Goal: Information Seeking & Learning: Check status

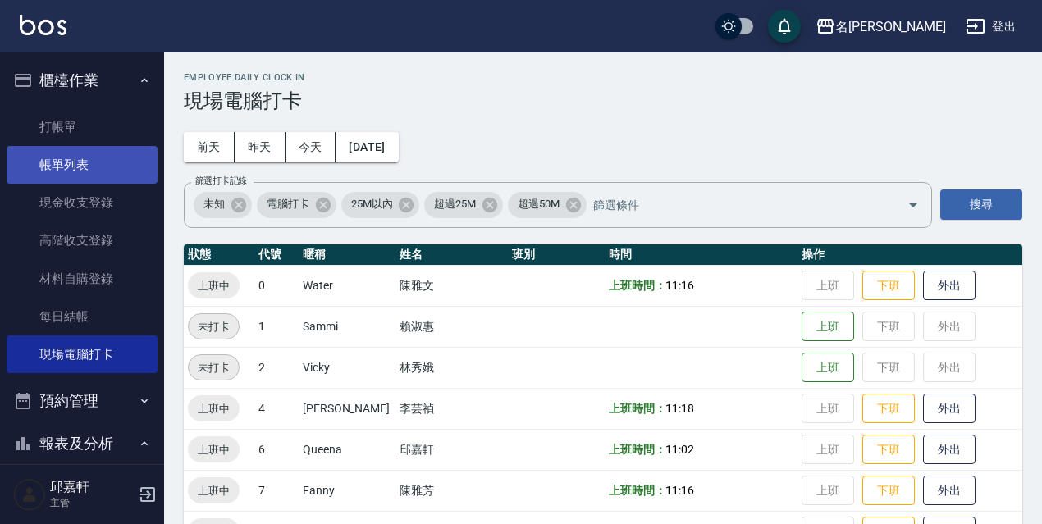
scroll to position [328, 0]
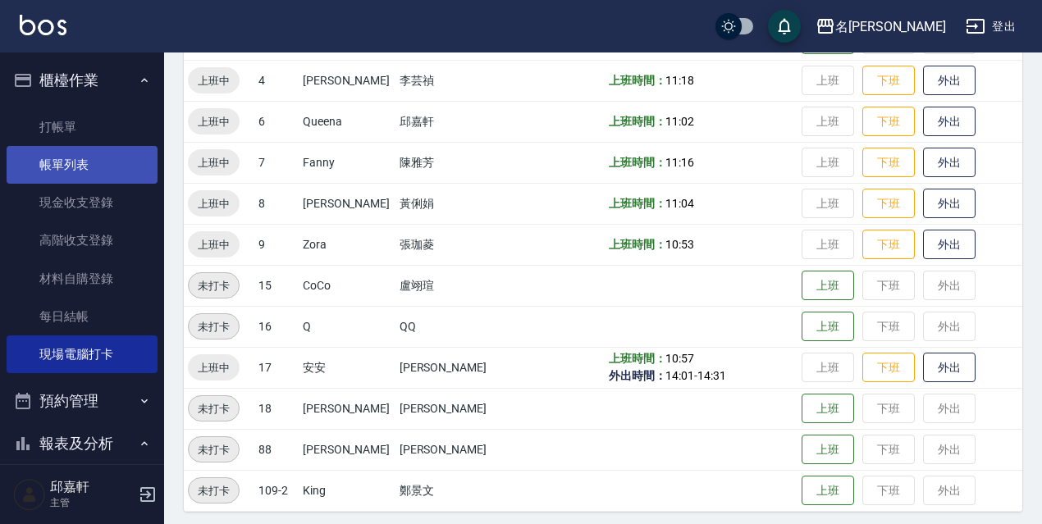
click at [107, 162] on link "帳單列表" at bounding box center [82, 165] width 151 height 38
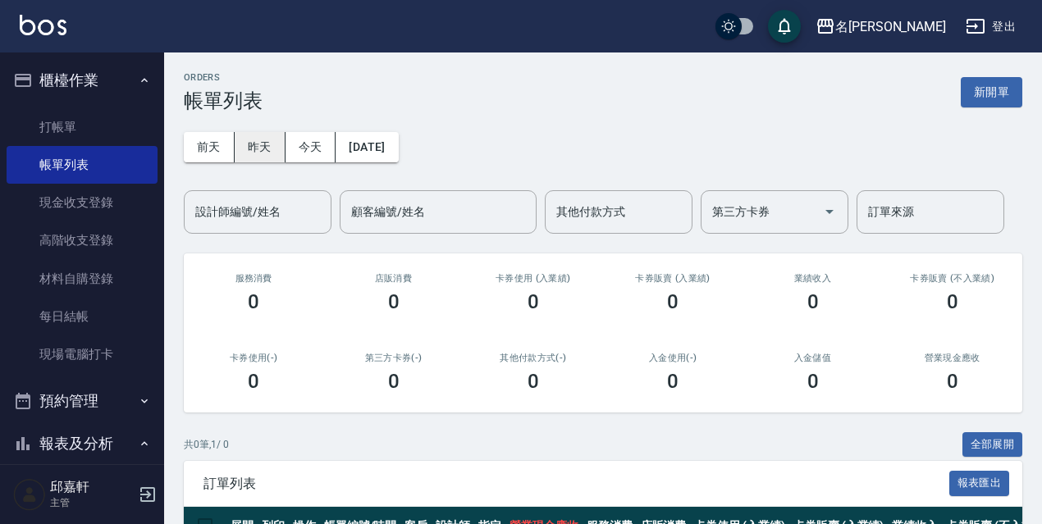
click at [278, 148] on button "昨天" at bounding box center [260, 147] width 51 height 30
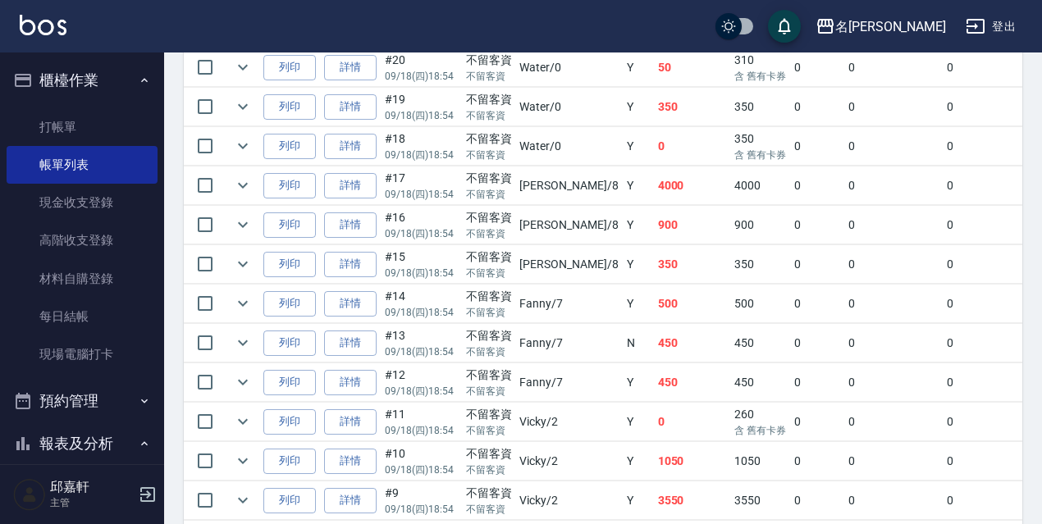
scroll to position [1200, 0]
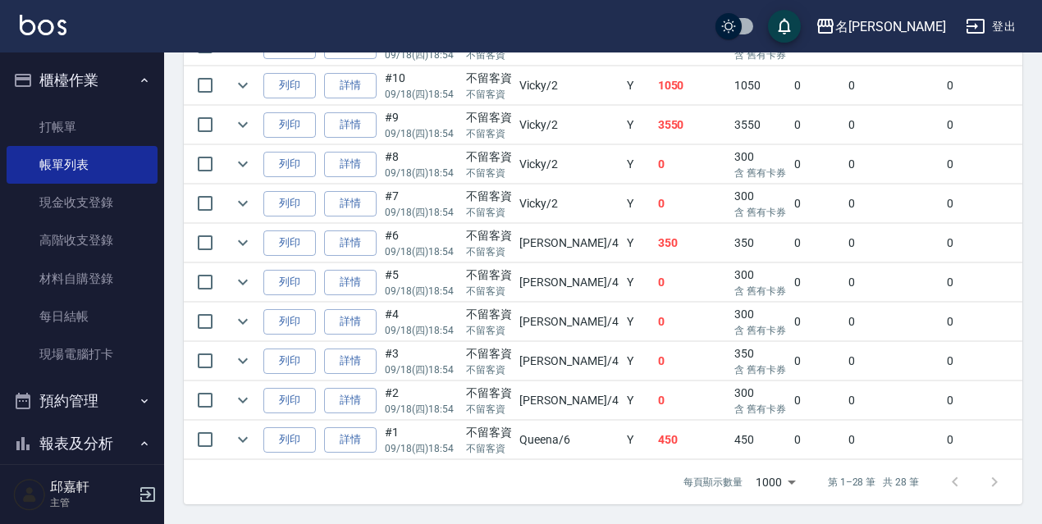
drag, startPoint x: 814, startPoint y: 392, endPoint x: 826, endPoint y: 377, distance: 19.9
click at [844, 391] on td "0" at bounding box center [893, 400] width 99 height 39
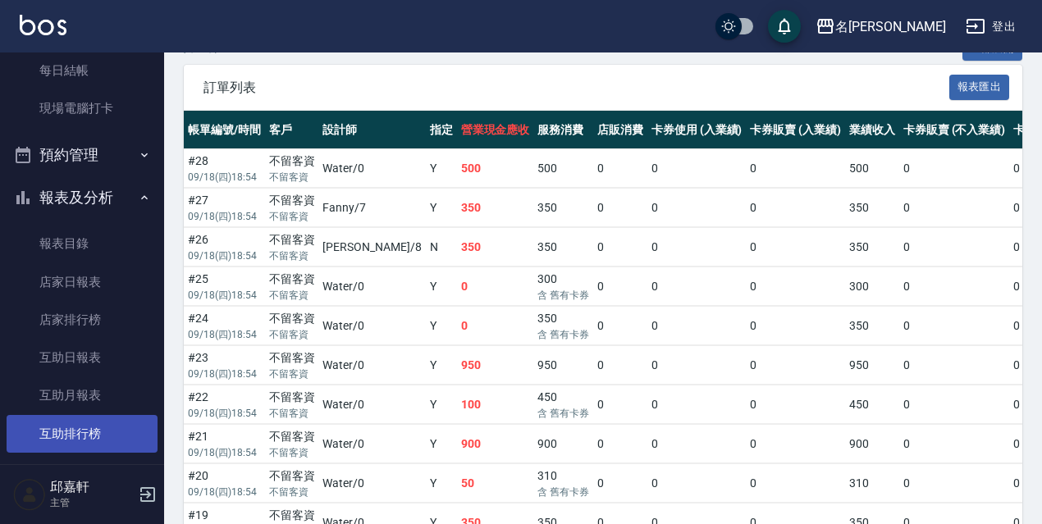
scroll to position [328, 0]
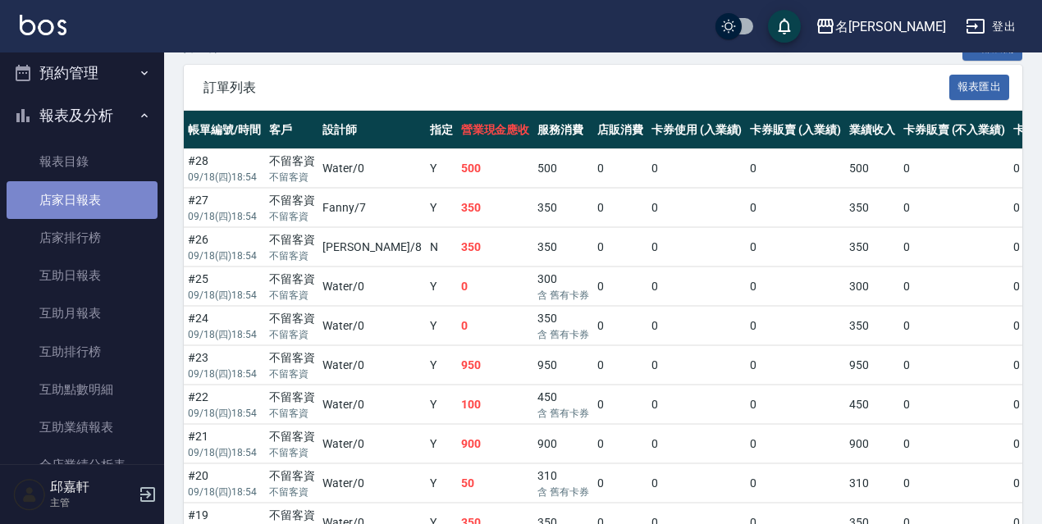
click at [84, 203] on link "店家日報表" at bounding box center [82, 200] width 151 height 38
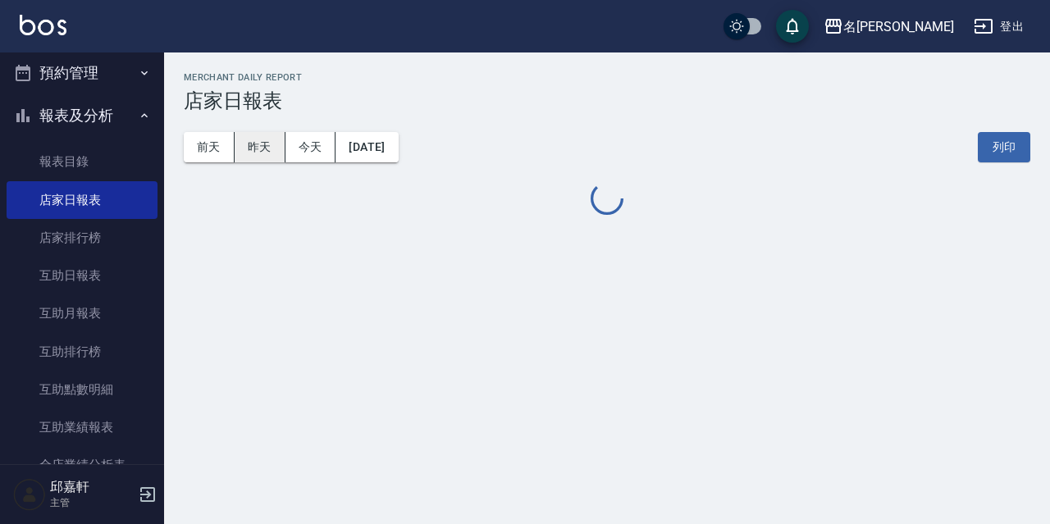
click at [268, 139] on button "昨天" at bounding box center [260, 147] width 51 height 30
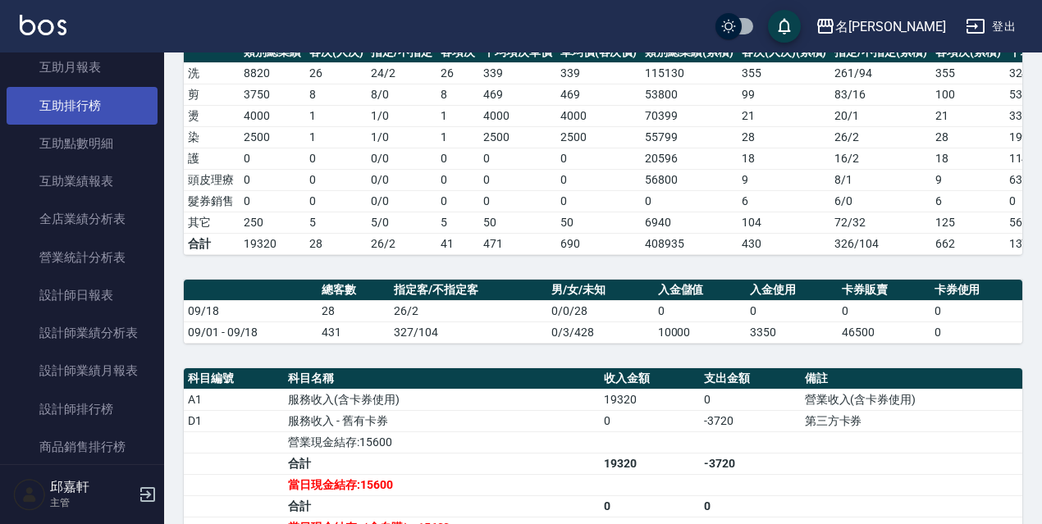
scroll to position [164, 0]
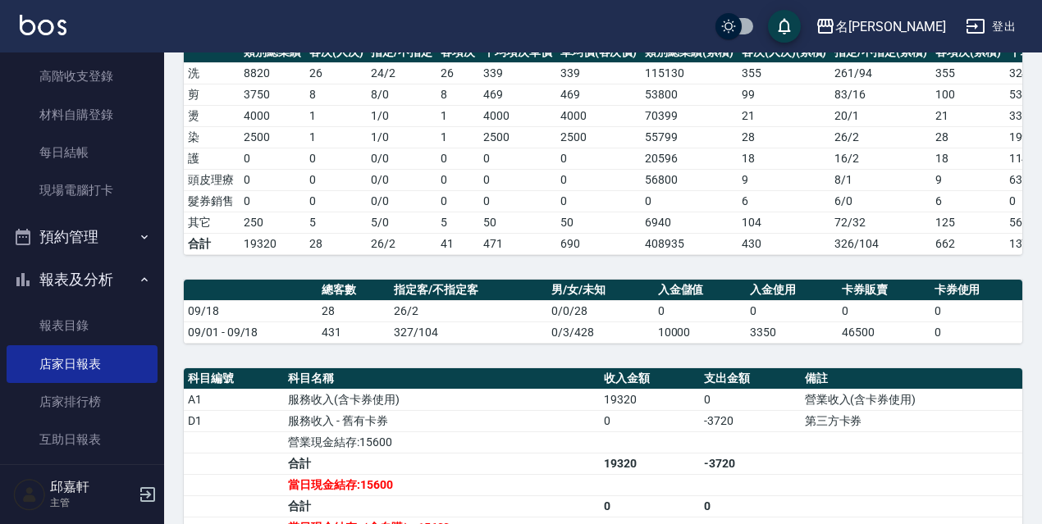
click at [140, 281] on icon "button" at bounding box center [144, 279] width 13 height 13
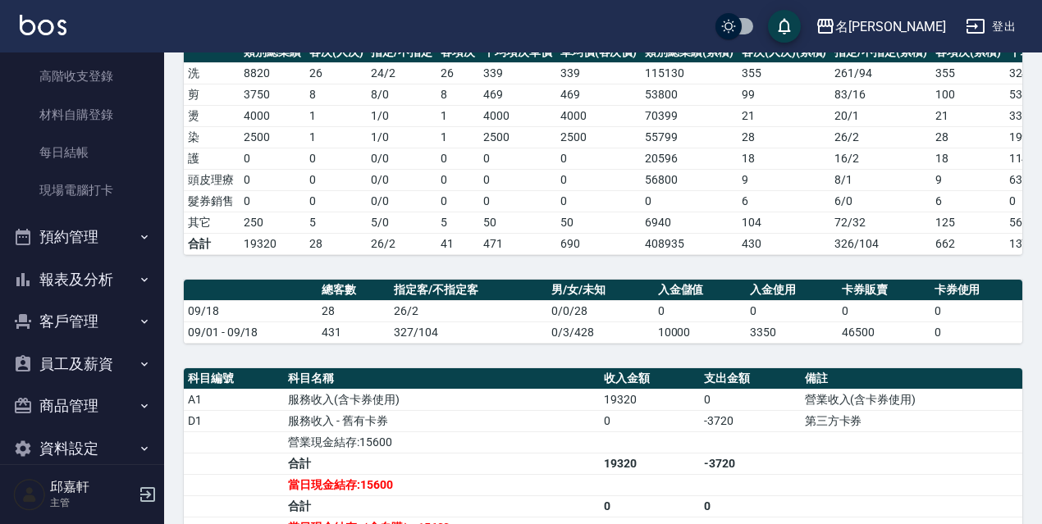
scroll to position [466, 0]
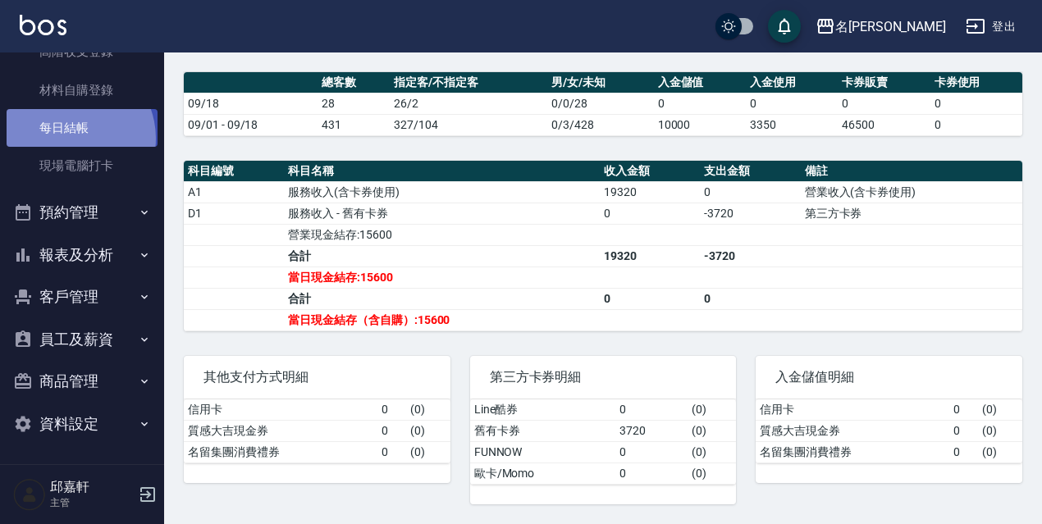
click at [69, 139] on link "每日結帳" at bounding box center [82, 128] width 151 height 38
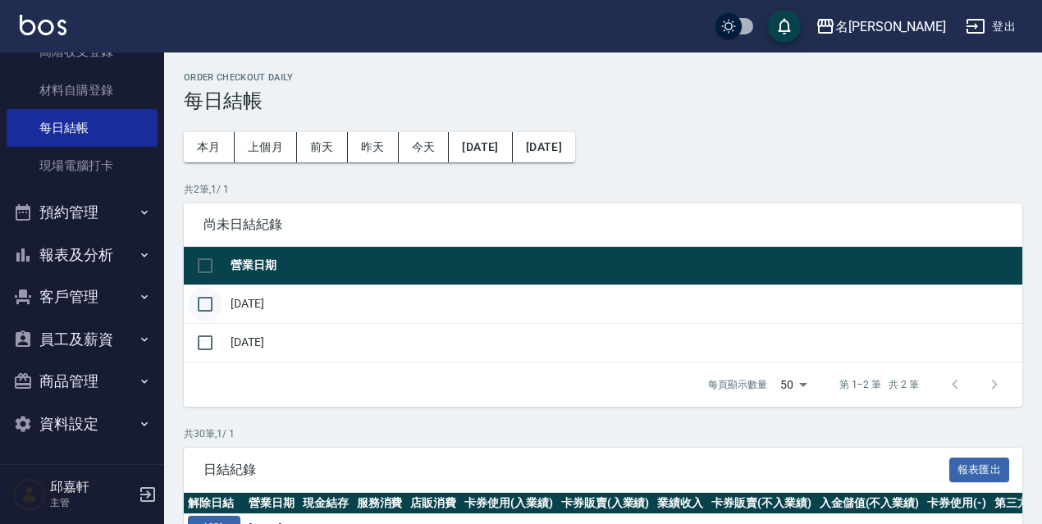
click at [212, 304] on input "checkbox" at bounding box center [205, 304] width 34 height 34
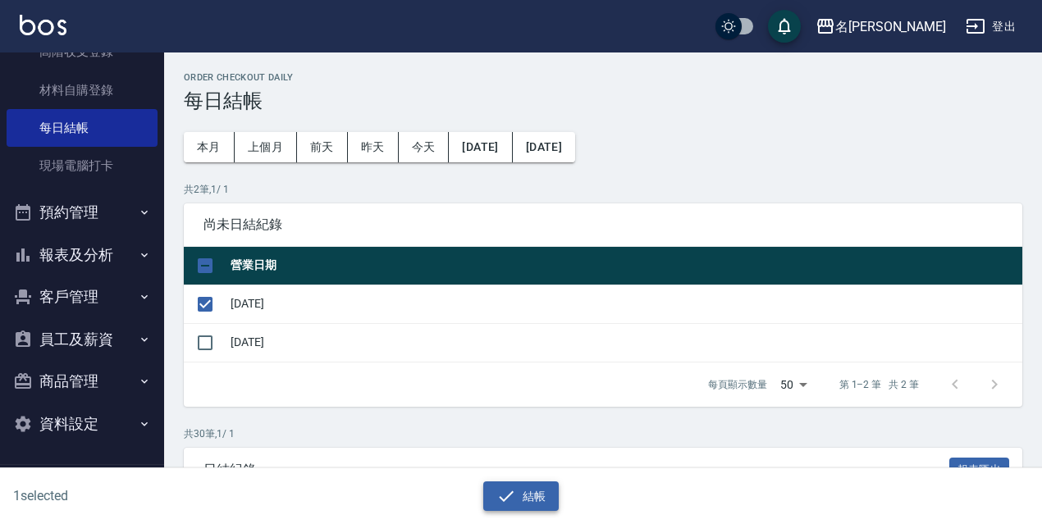
click at [537, 502] on button "結帳" at bounding box center [521, 497] width 76 height 30
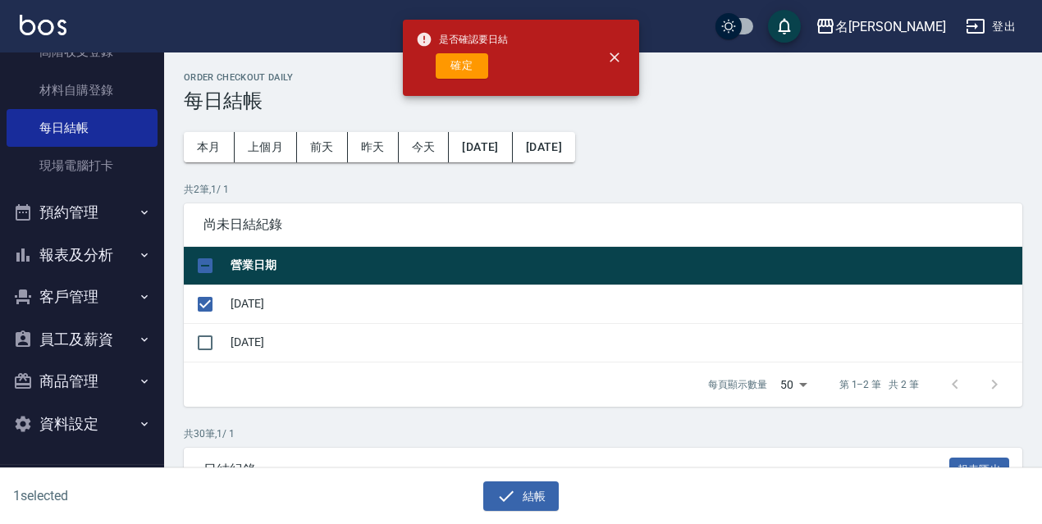
click at [477, 81] on div "是否確認要日結 確定" at bounding box center [462, 58] width 92 height 66
click at [477, 67] on button "確定" at bounding box center [462, 65] width 53 height 25
checkbox input "false"
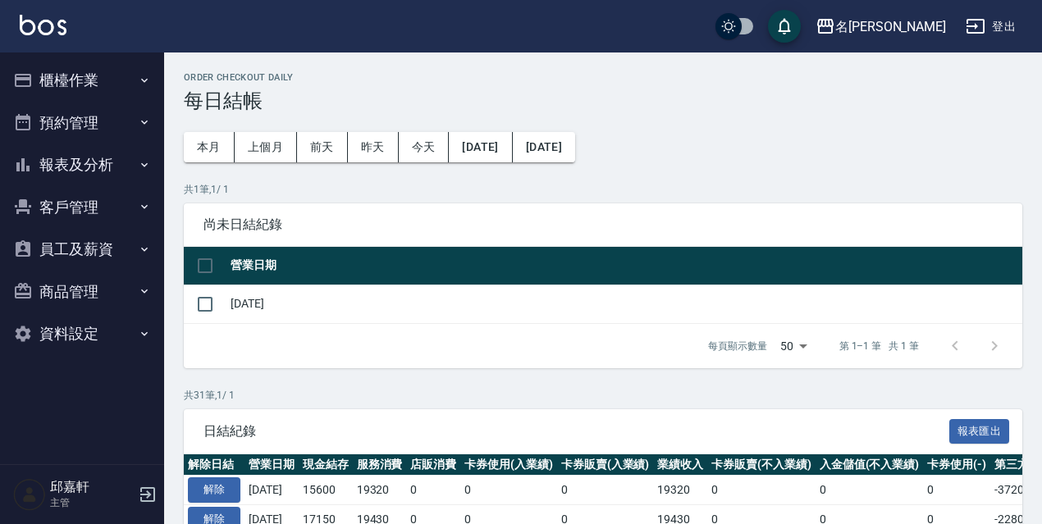
scroll to position [410, 0]
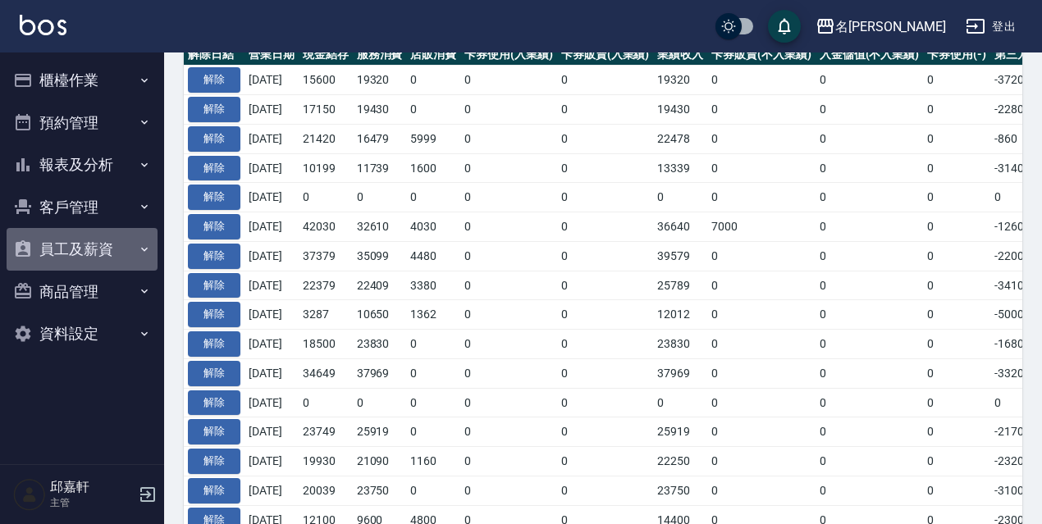
drag, startPoint x: 124, startPoint y: 253, endPoint x: 112, endPoint y: 257, distance: 13.0
click at [119, 253] on button "員工及薪資" at bounding box center [82, 249] width 151 height 43
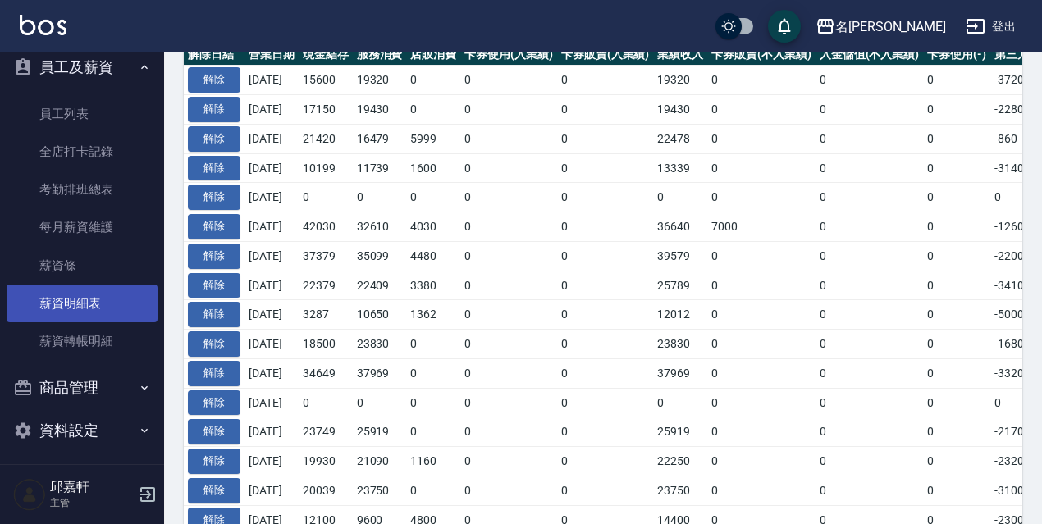
scroll to position [0, 0]
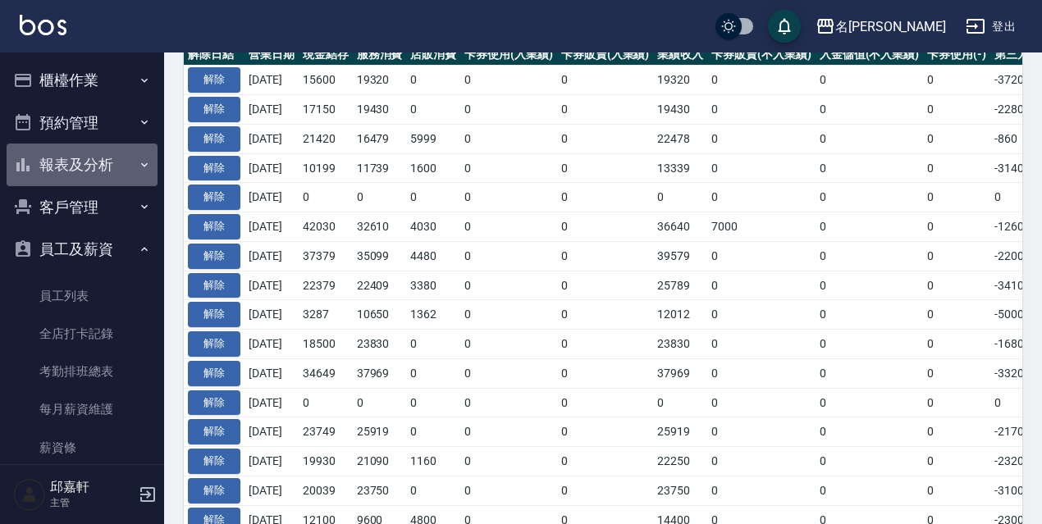
click at [94, 177] on button "報表及分析" at bounding box center [82, 165] width 151 height 43
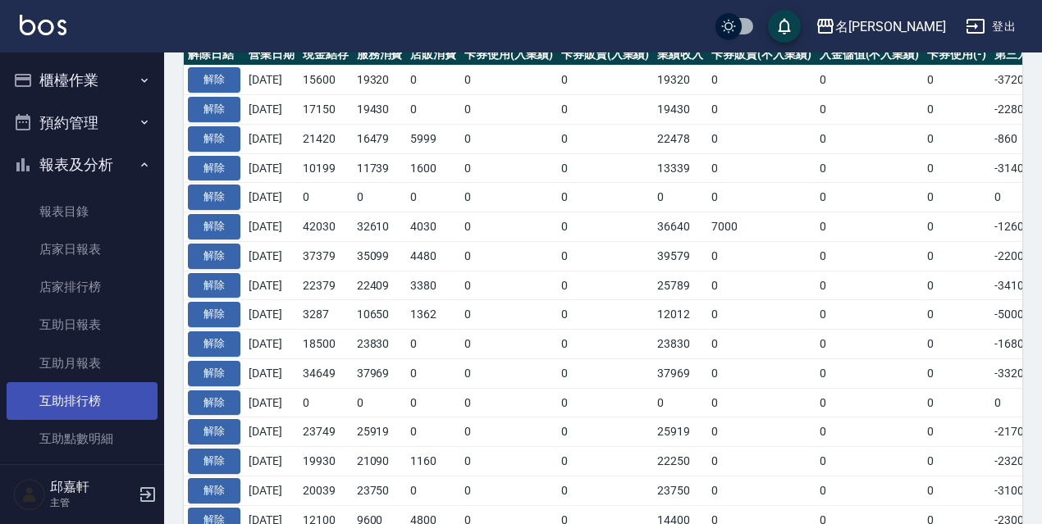
scroll to position [246, 0]
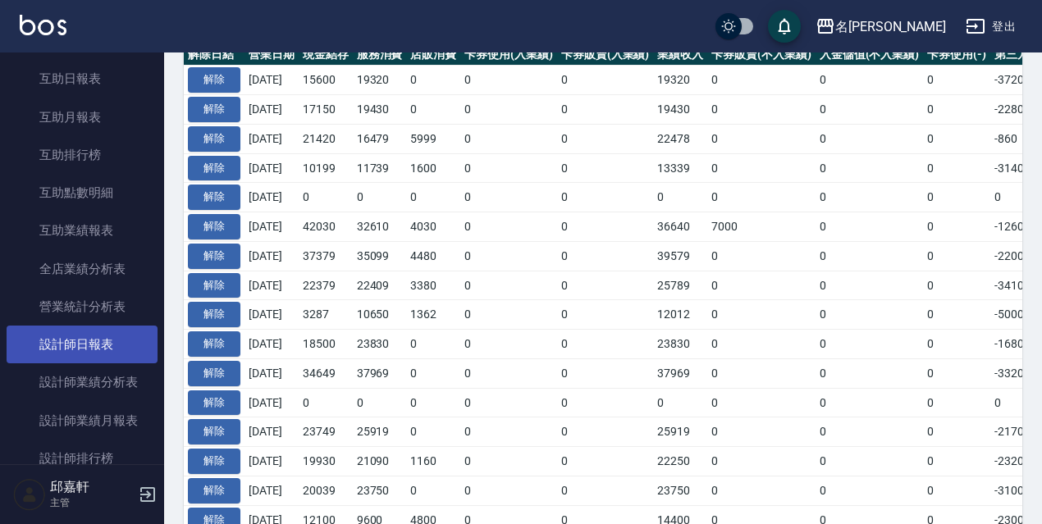
drag, startPoint x: 97, startPoint y: 335, endPoint x: 92, endPoint y: 345, distance: 11.7
click at [96, 335] on link "設計師日報表" at bounding box center [82, 345] width 151 height 38
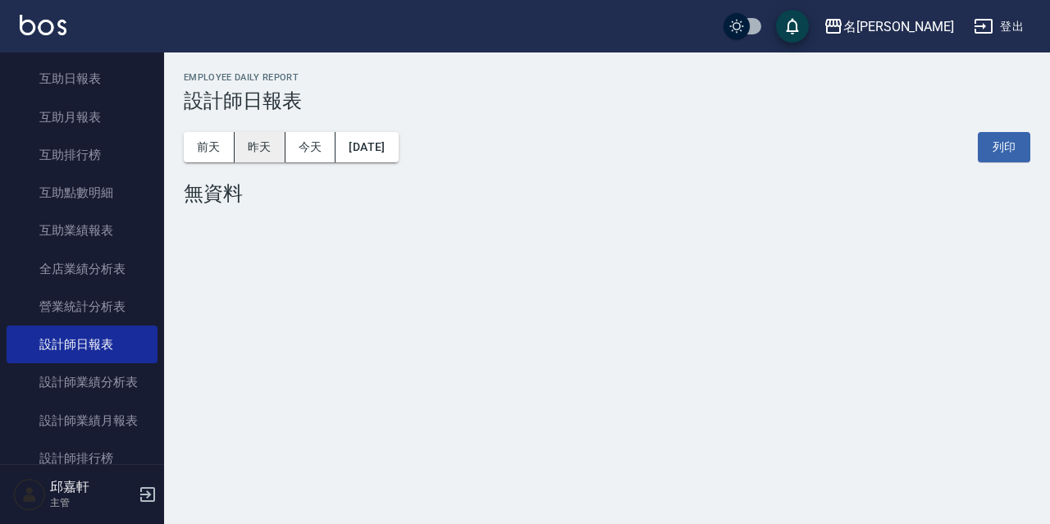
click at [273, 143] on button "昨天" at bounding box center [260, 147] width 51 height 30
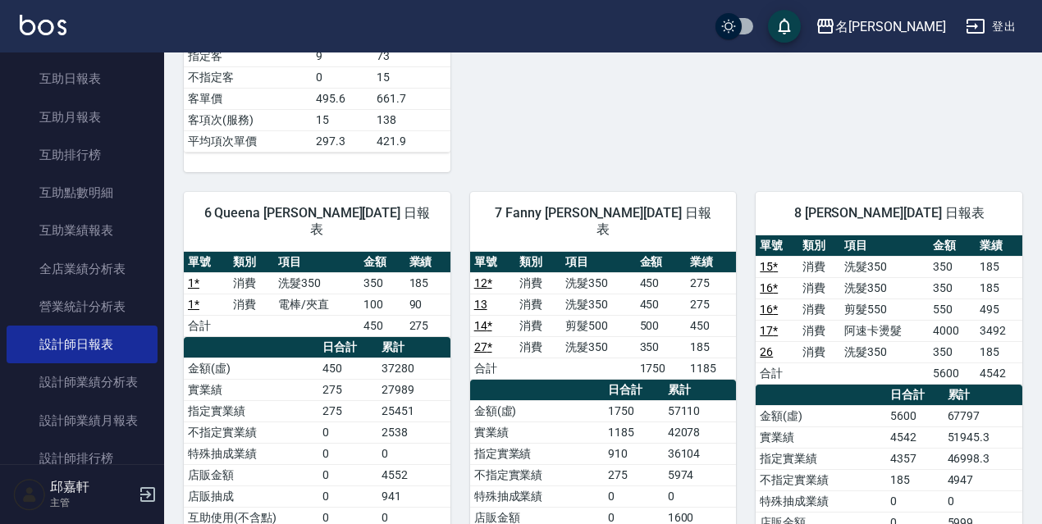
scroll to position [651, 0]
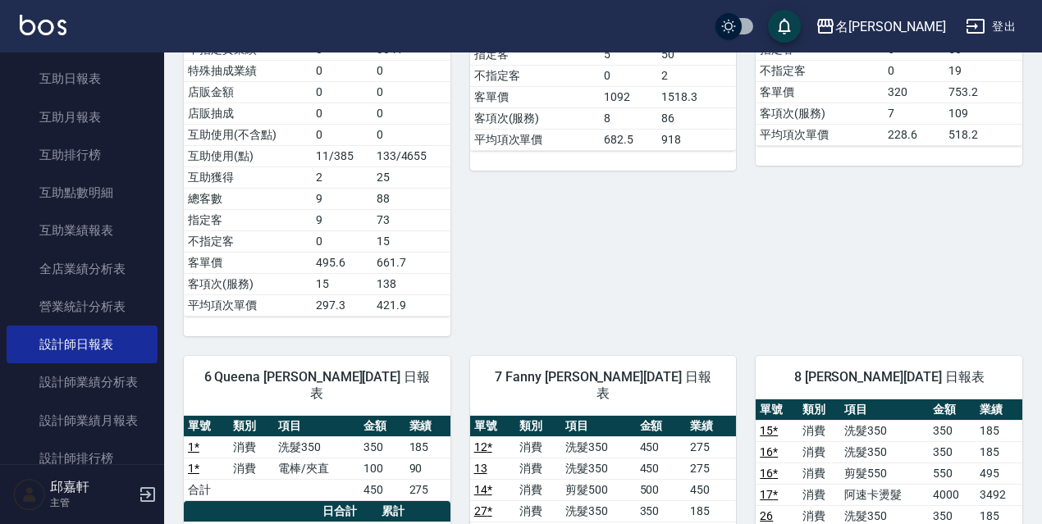
click at [984, 25] on icon "button" at bounding box center [975, 26] width 18 height 15
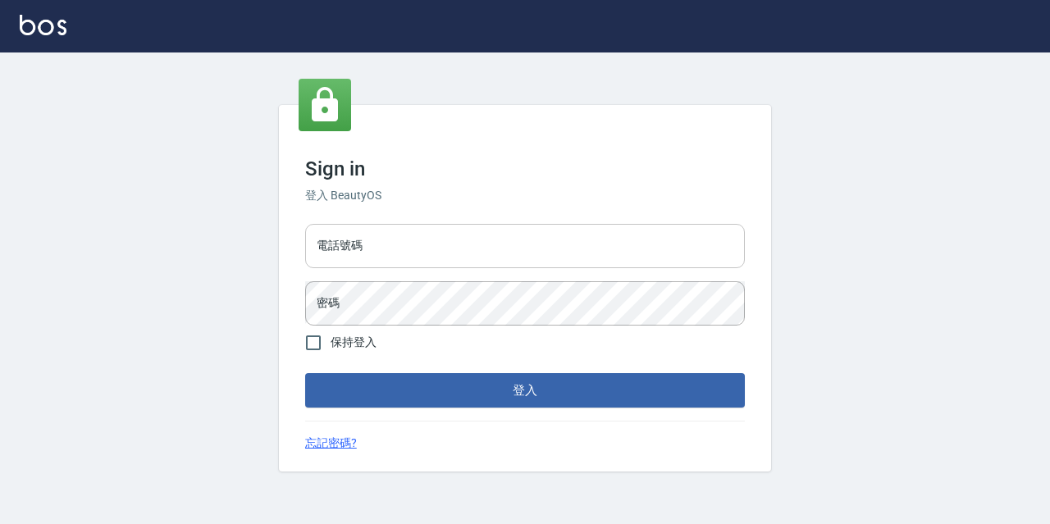
click at [374, 241] on input "電話號碼" at bounding box center [525, 246] width 440 height 44
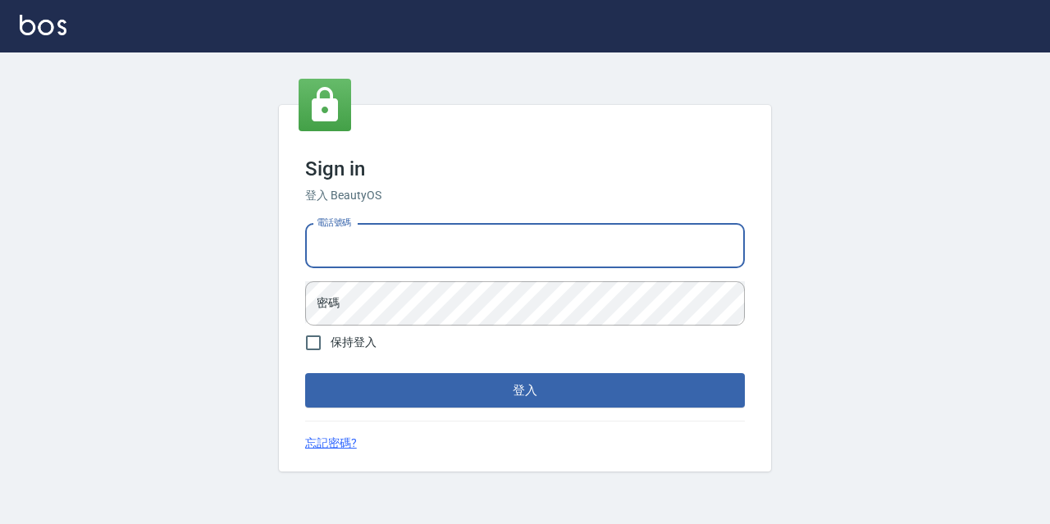
type input "0967388409"
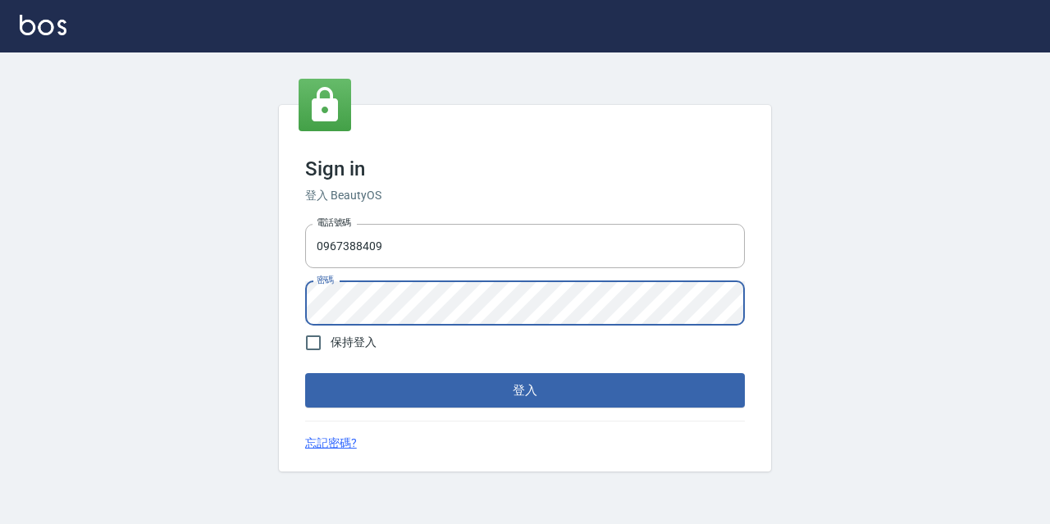
click at [305, 373] on button "登入" at bounding box center [525, 390] width 440 height 34
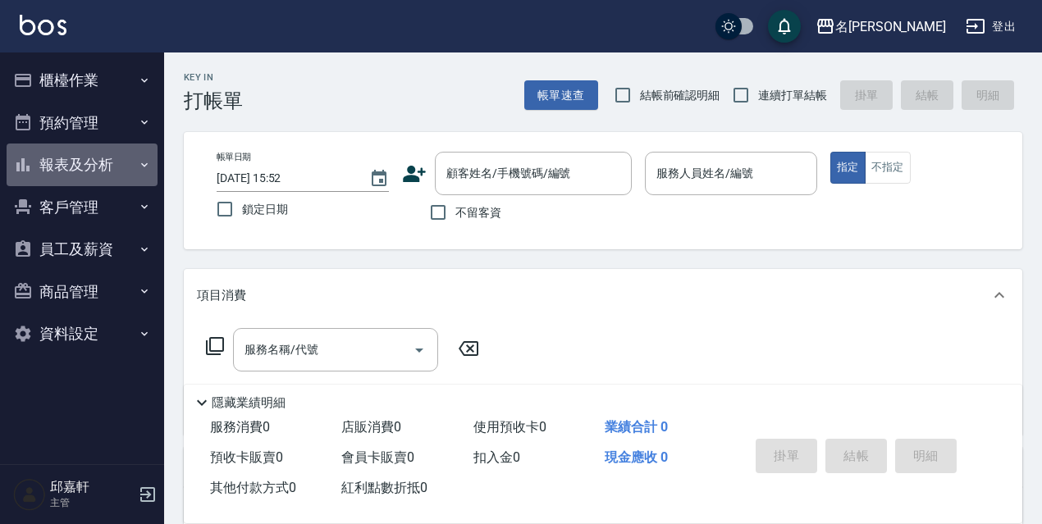
click at [116, 167] on button "報表及分析" at bounding box center [82, 165] width 151 height 43
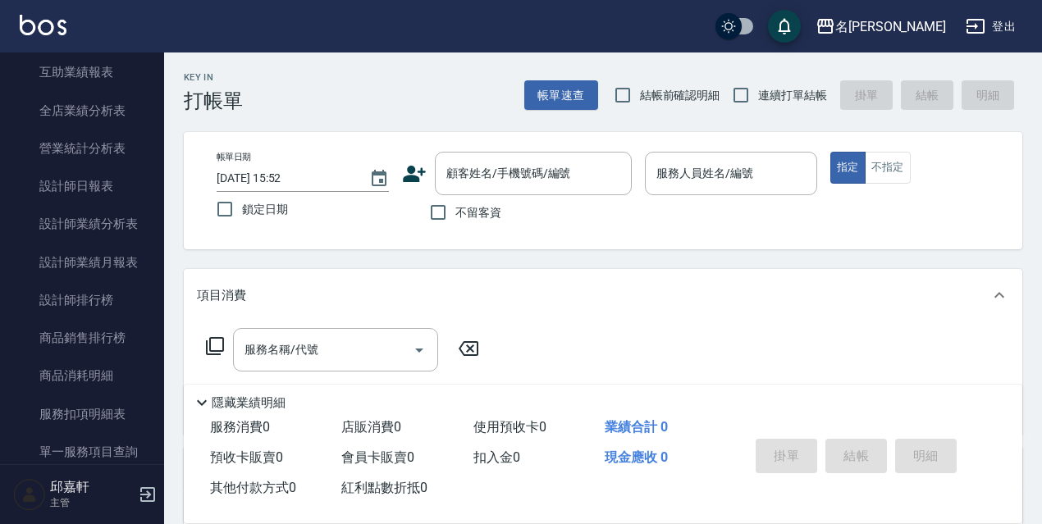
scroll to position [413, 0]
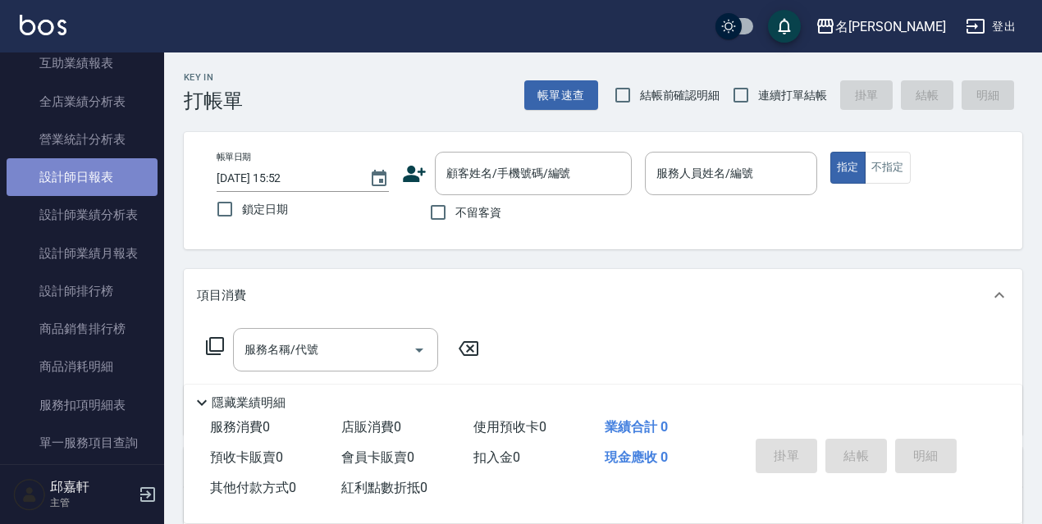
click at [96, 179] on link "設計師日報表" at bounding box center [82, 177] width 151 height 38
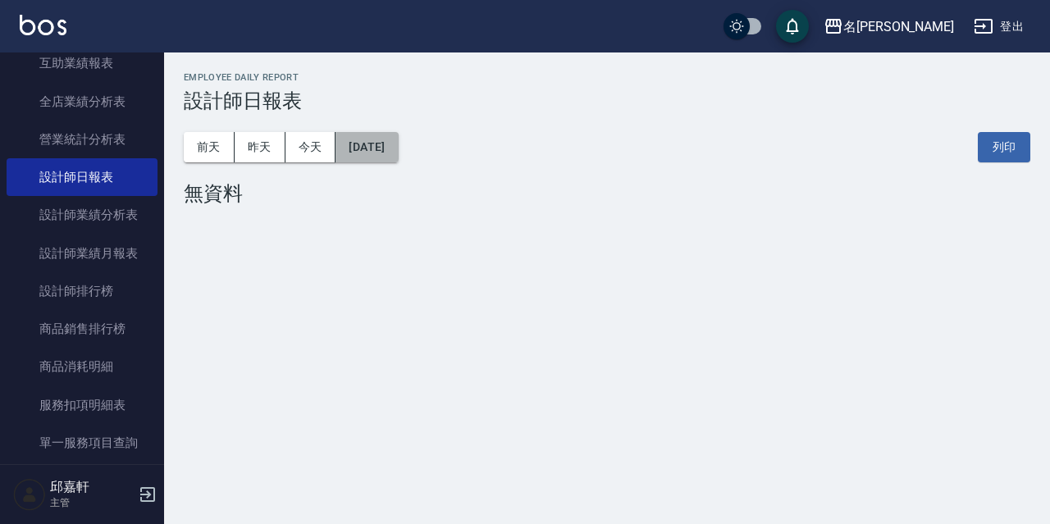
click at [398, 162] on button "[DATE]" at bounding box center [367, 147] width 62 height 30
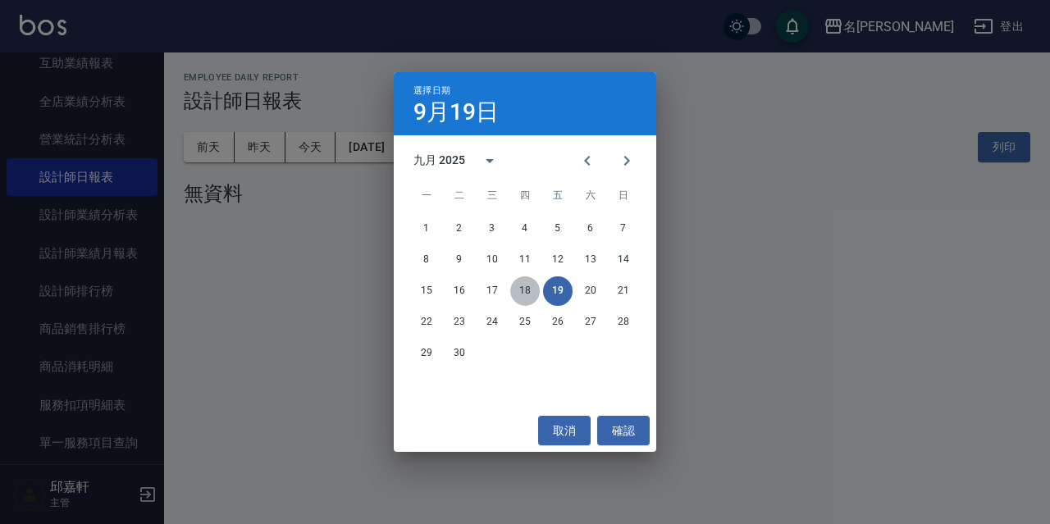
click at [525, 284] on button "18" at bounding box center [525, 291] width 30 height 30
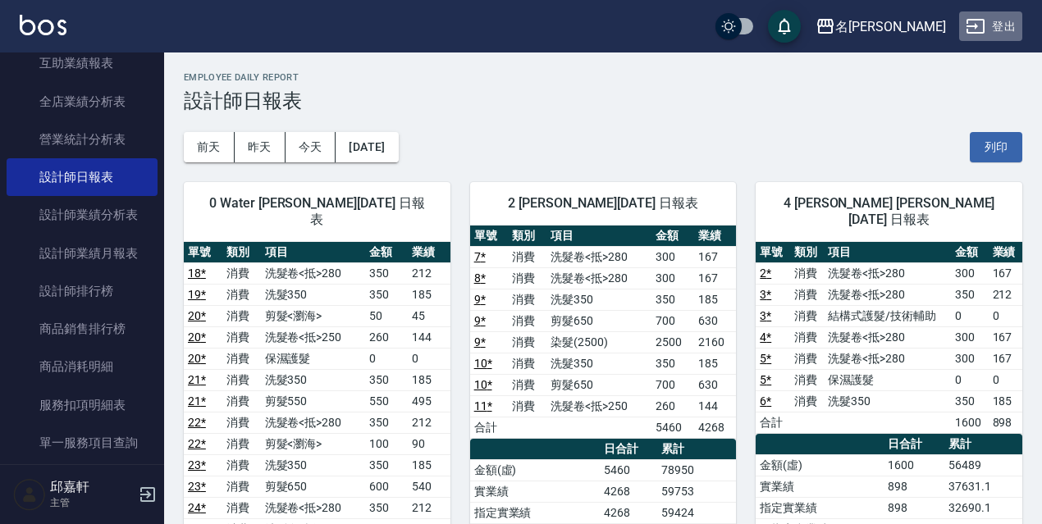
click at [1010, 30] on button "登出" at bounding box center [990, 26] width 63 height 30
